Goal: Task Accomplishment & Management: Complete application form

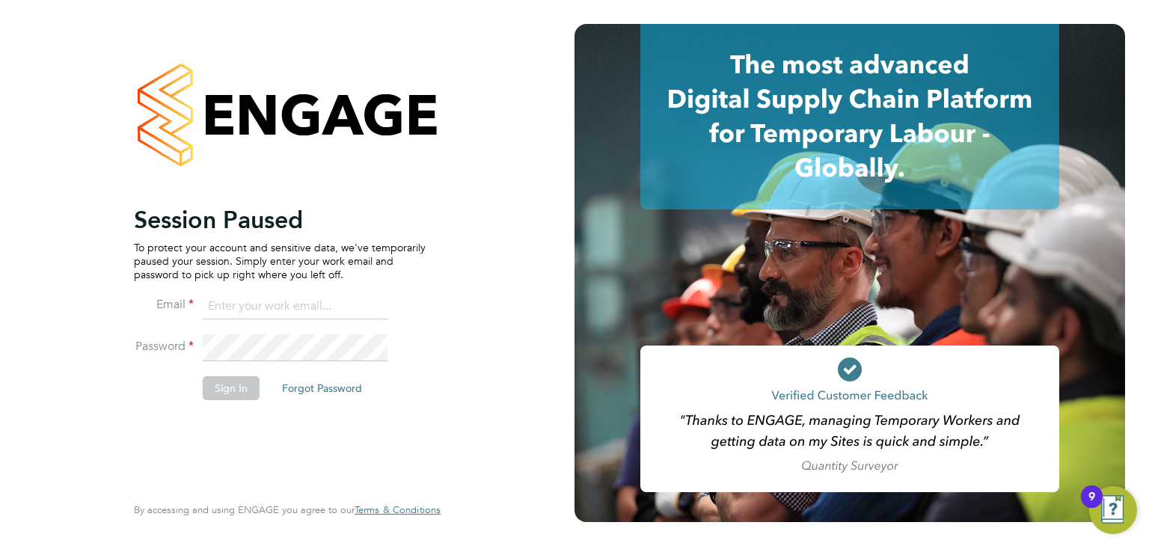
type input "info@cbwstaffingsolutions.com"
click at [212, 385] on button "Sign In" at bounding box center [231, 388] width 57 height 24
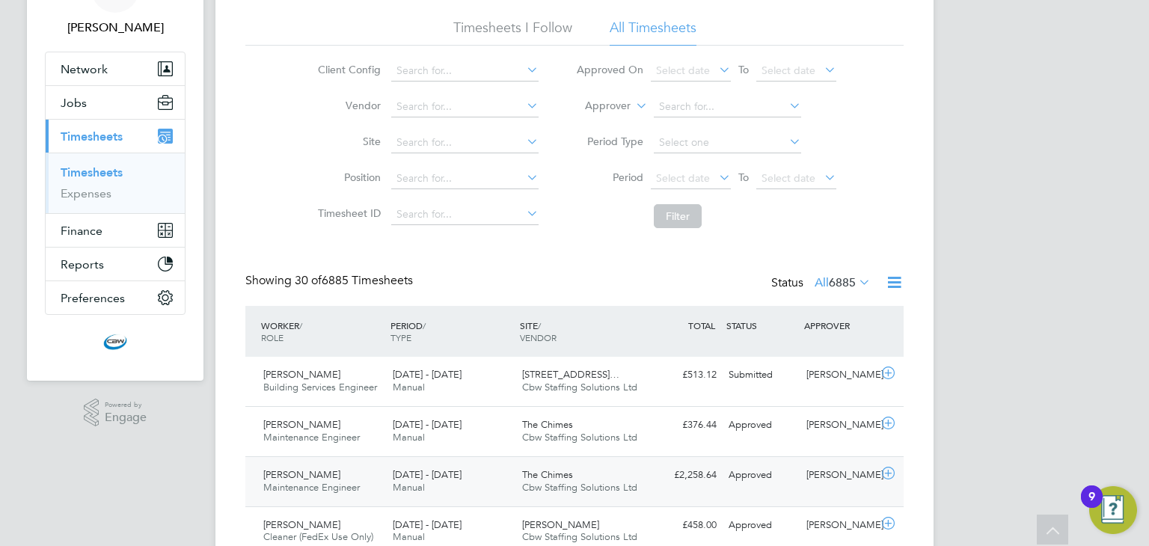
scroll to position [85, 0]
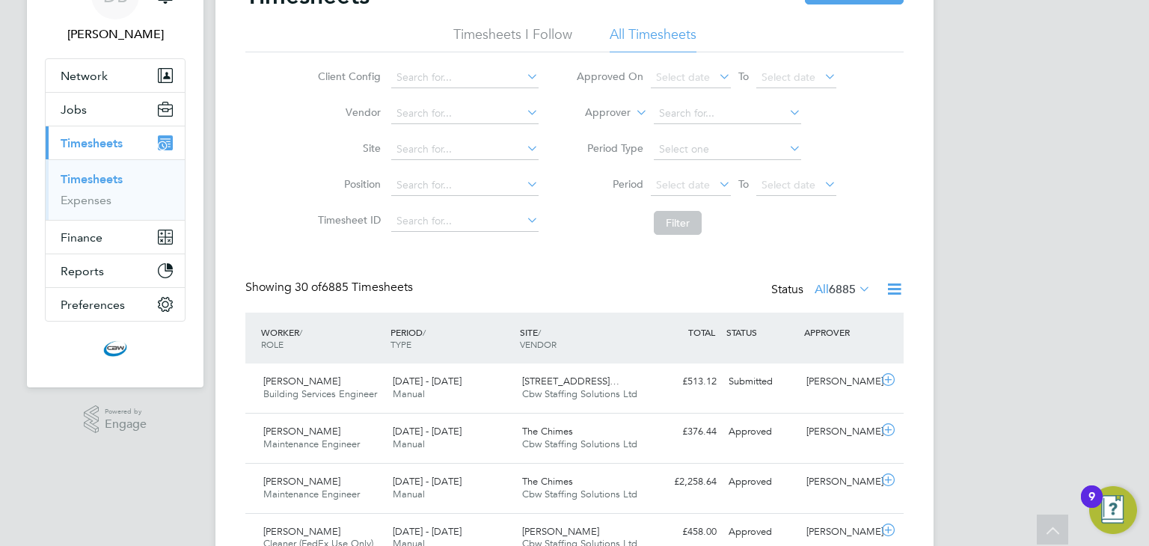
click at [835, 300] on div "Status All 6885" at bounding box center [822, 290] width 103 height 21
click at [839, 294] on span "6885" at bounding box center [842, 289] width 27 height 15
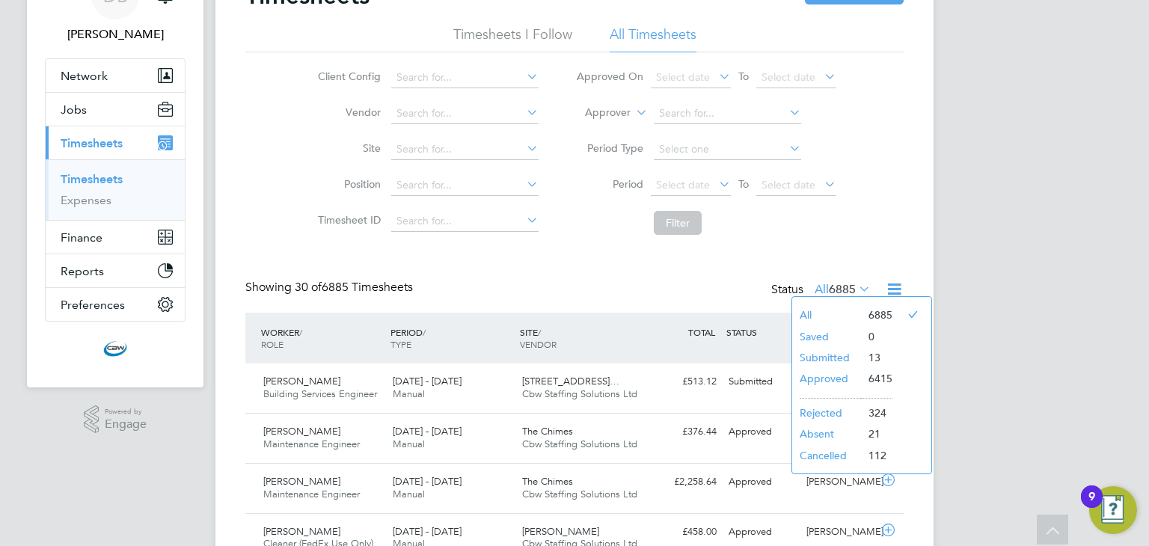
click at [830, 356] on li "Submitted" at bounding box center [826, 357] width 69 height 21
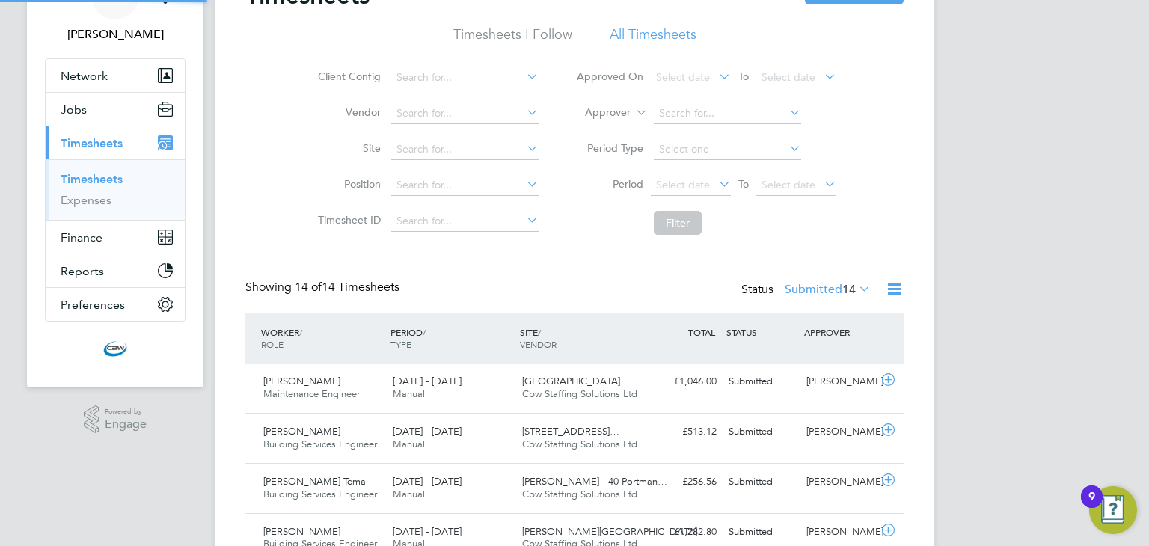
scroll to position [7, 7]
click at [833, 290] on label "Submitted 14" at bounding box center [828, 289] width 86 height 15
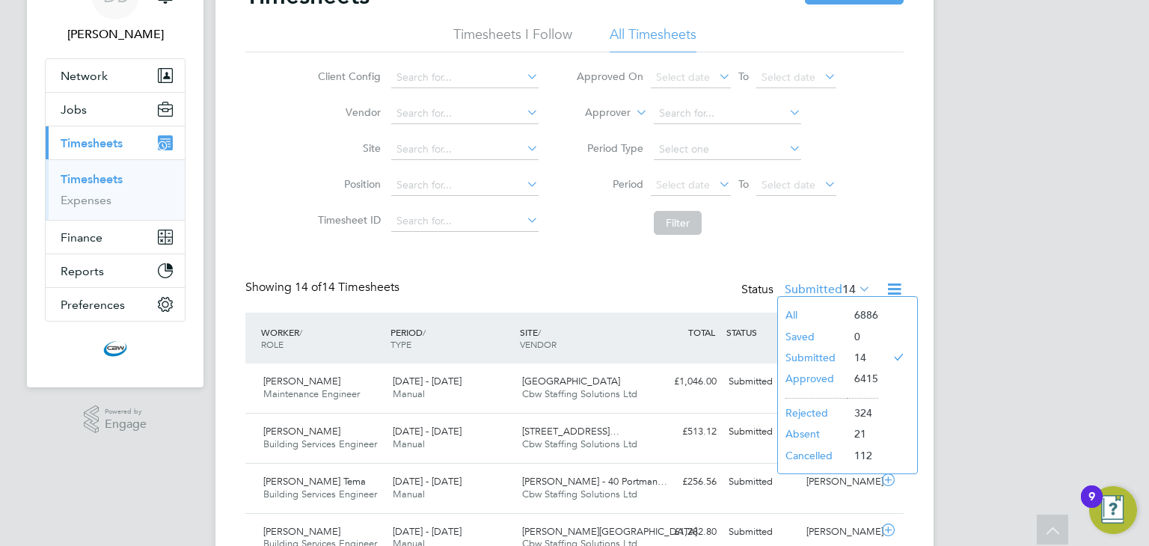
click at [808, 379] on li "Approved" at bounding box center [812, 378] width 69 height 21
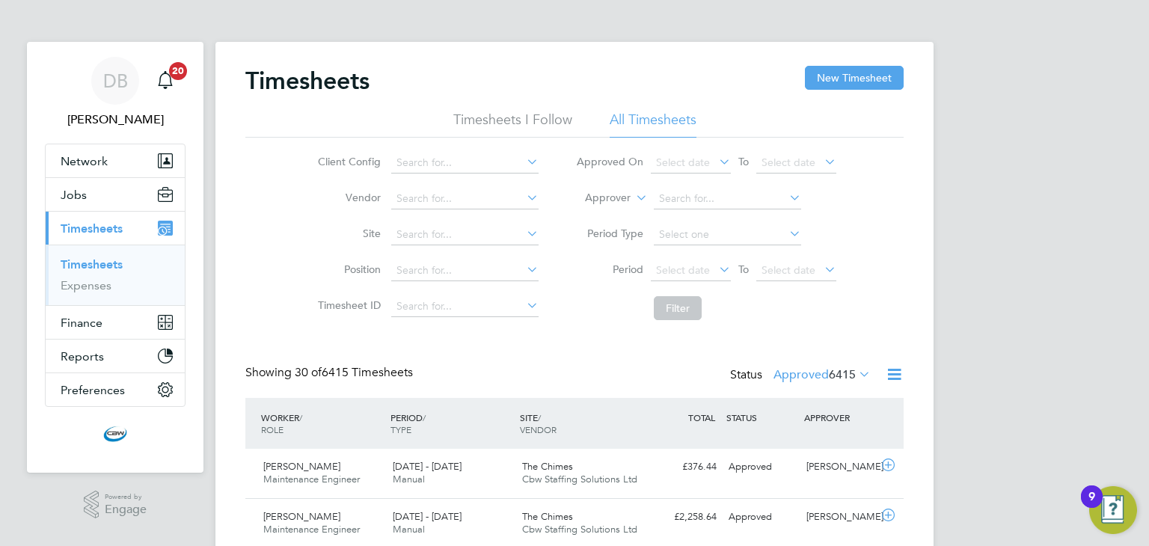
click at [830, 370] on span "6415" at bounding box center [842, 374] width 27 height 15
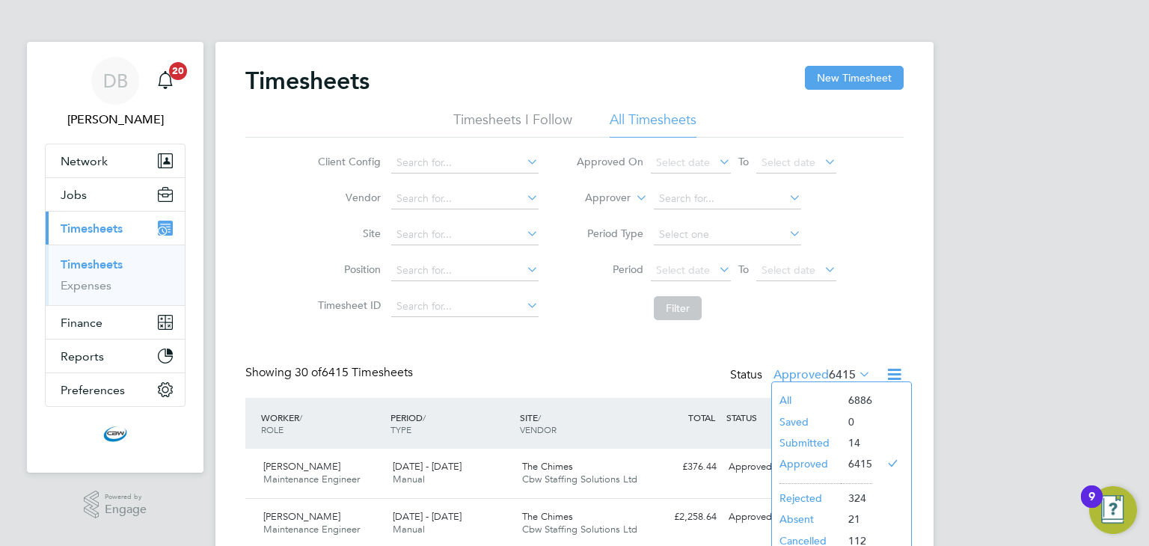
click at [798, 438] on li "Submitted" at bounding box center [806, 442] width 69 height 21
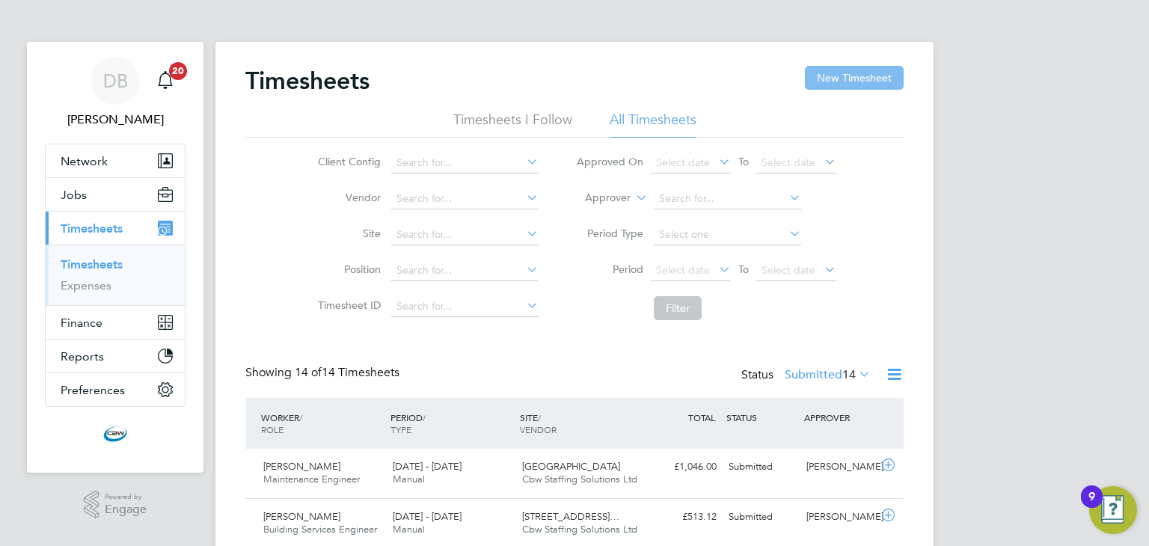
click at [854, 82] on button "New Timesheet" at bounding box center [854, 78] width 99 height 24
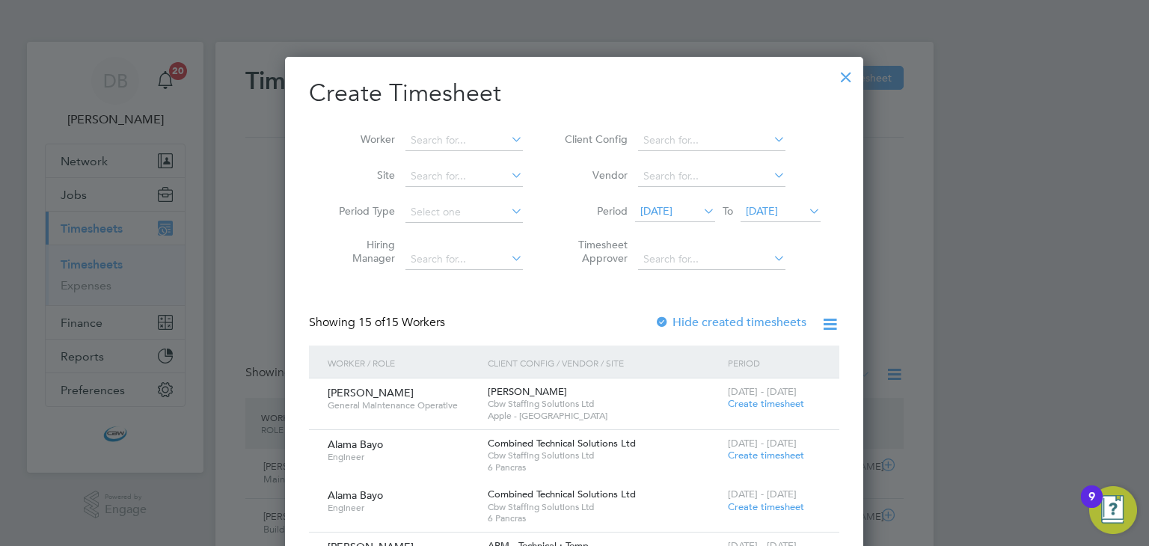
scroll to position [1634, 579]
click at [421, 136] on input at bounding box center [464, 140] width 117 height 21
click at [435, 155] on li "[PERSON_NAME] d Kotogbor" at bounding box center [483, 160] width 154 height 20
type input "[PERSON_NAME]"
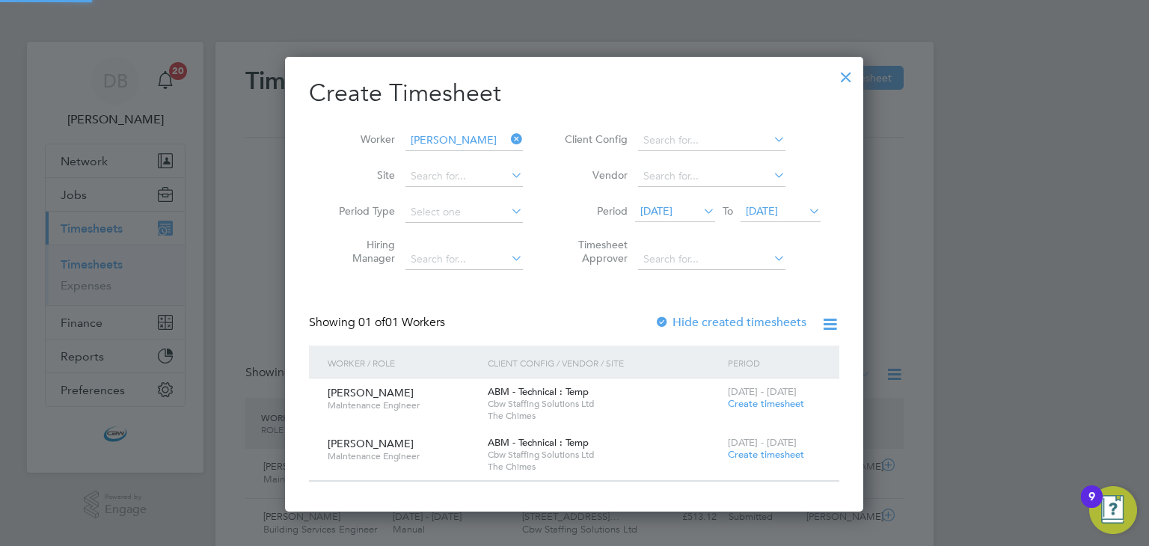
scroll to position [453, 579]
click at [508, 141] on icon at bounding box center [508, 139] width 0 height 21
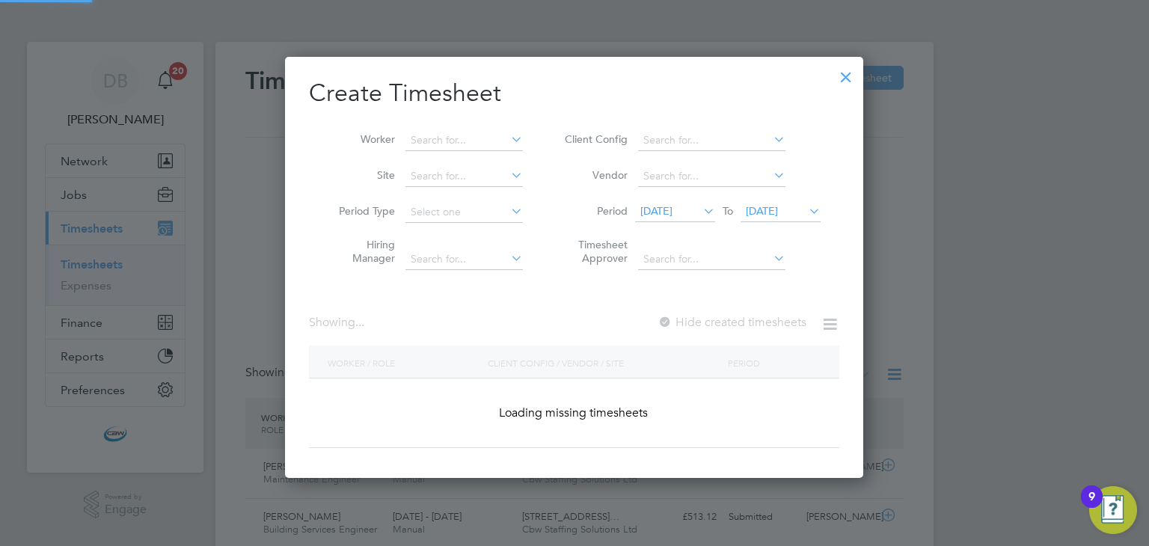
scroll to position [421, 579]
click at [432, 144] on input at bounding box center [464, 140] width 117 height 21
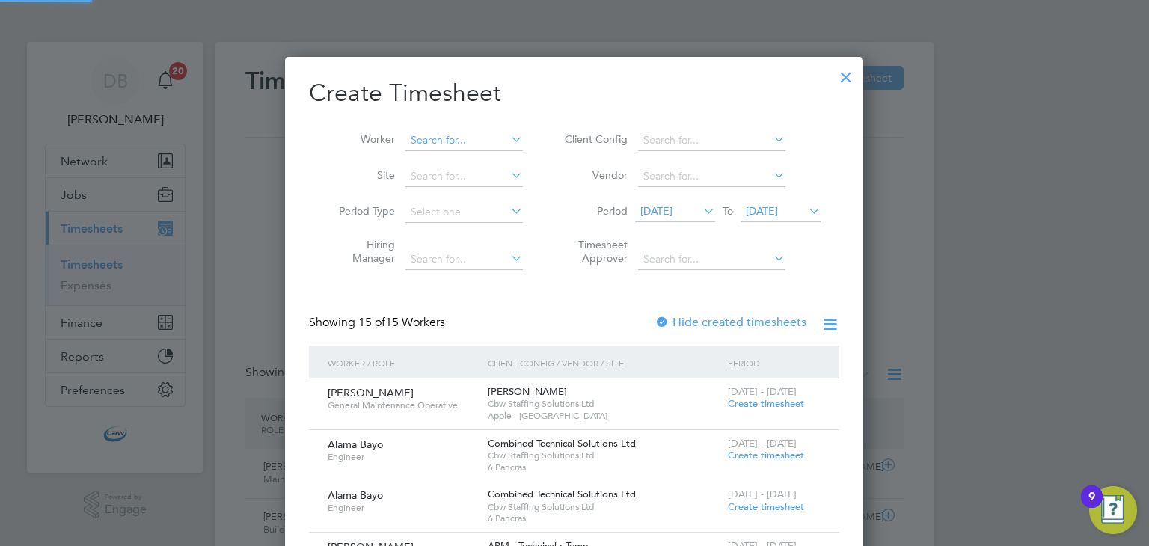
scroll to position [1634, 579]
type input "r"
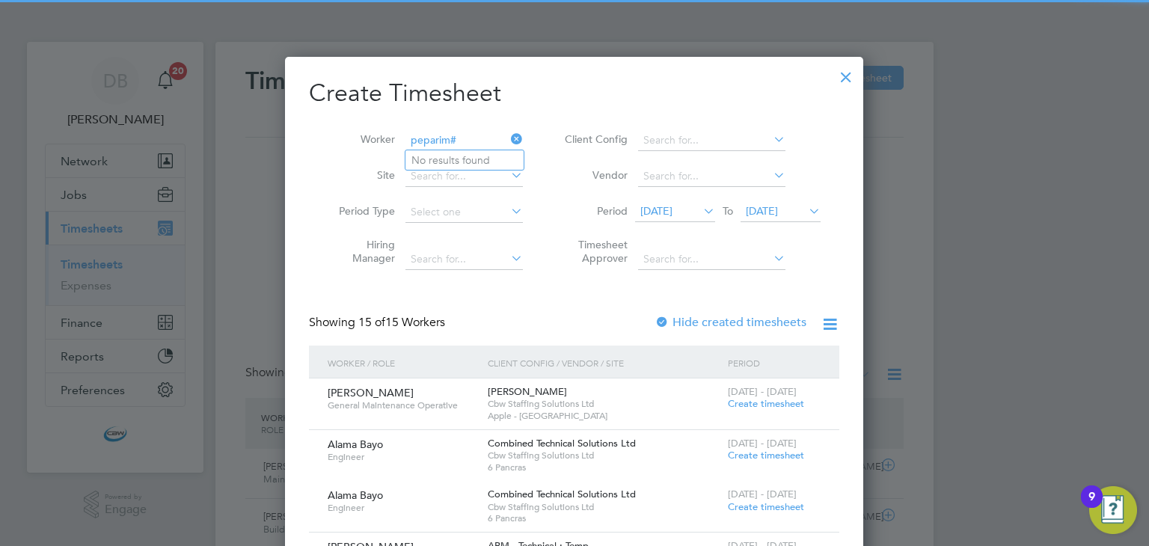
type input "peparim#"
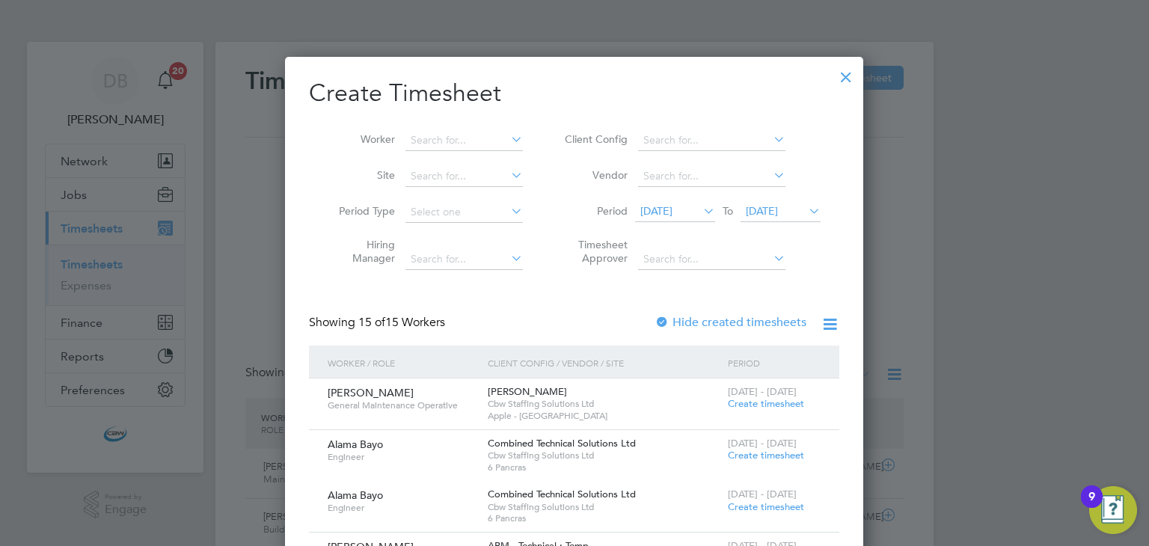
click at [780, 189] on li "Vendor" at bounding box center [691, 177] width 298 height 36
click at [774, 210] on span "[DATE]" at bounding box center [762, 210] width 32 height 13
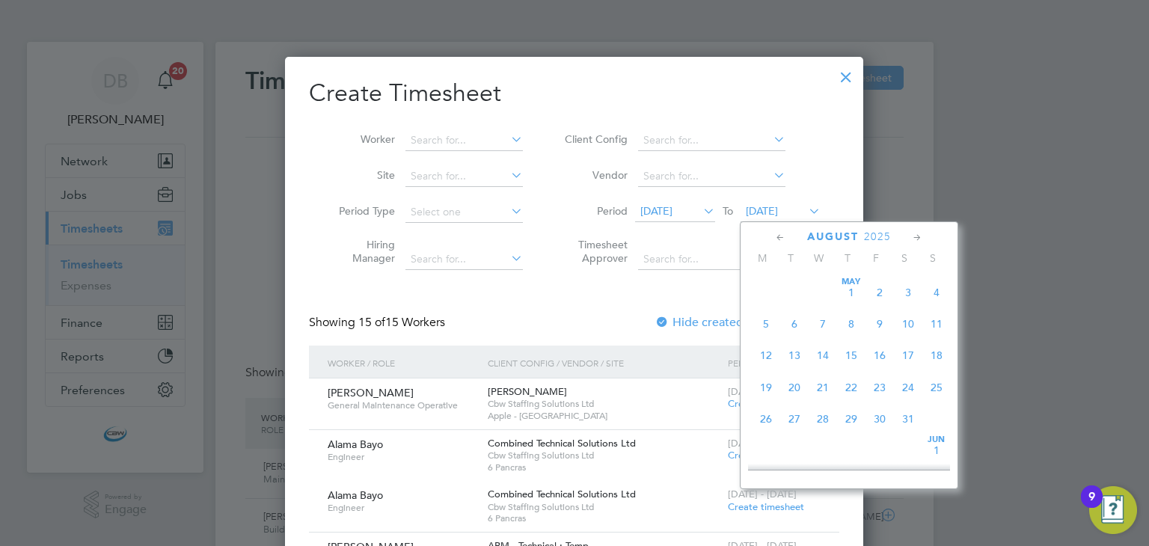
scroll to position [554, 0]
